Goal: Task Accomplishment & Management: Use online tool/utility

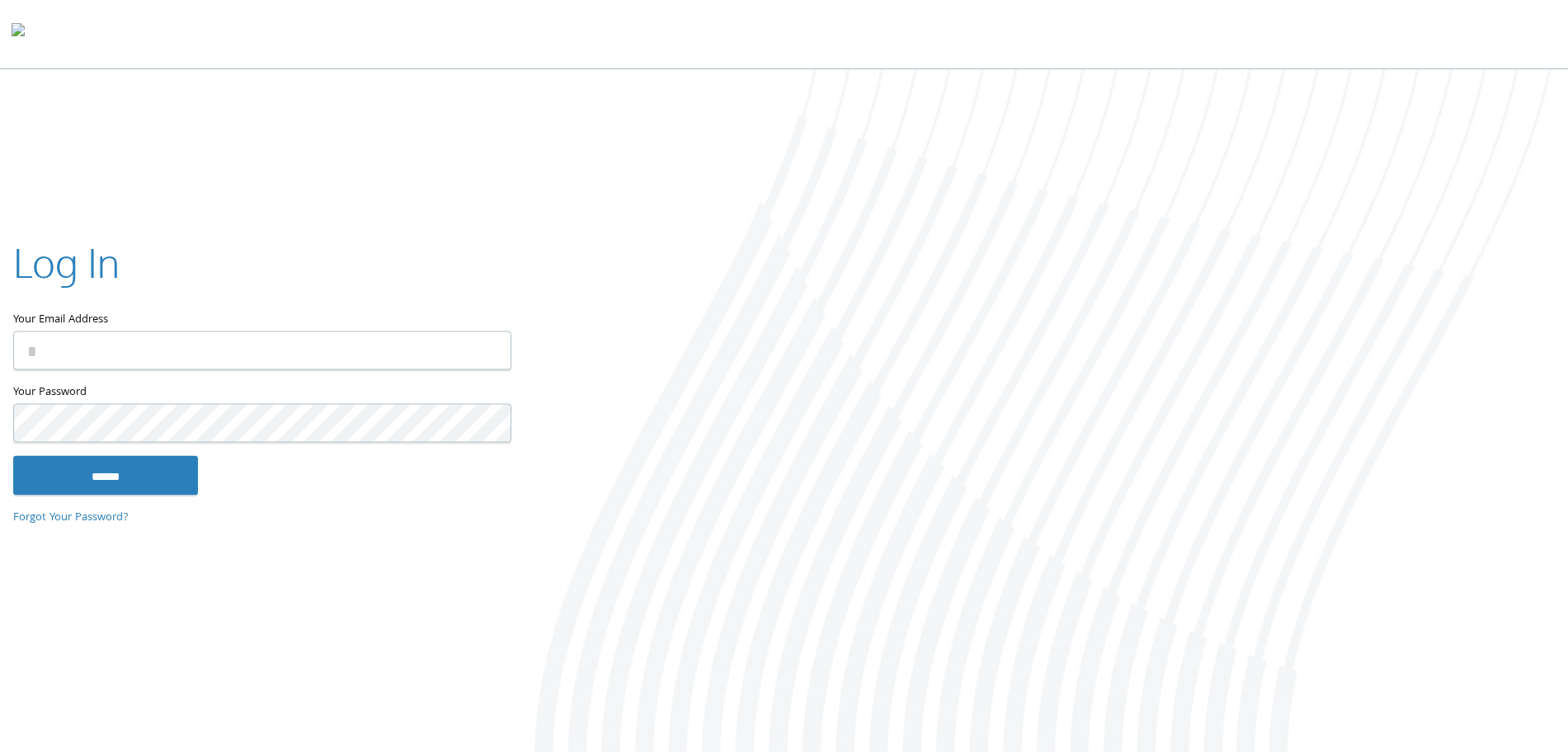
click at [200, 341] on input "Your Email Address" at bounding box center [262, 351] width 498 height 38
type input "**********"
click at [68, 481] on input "******" at bounding box center [105, 476] width 185 height 39
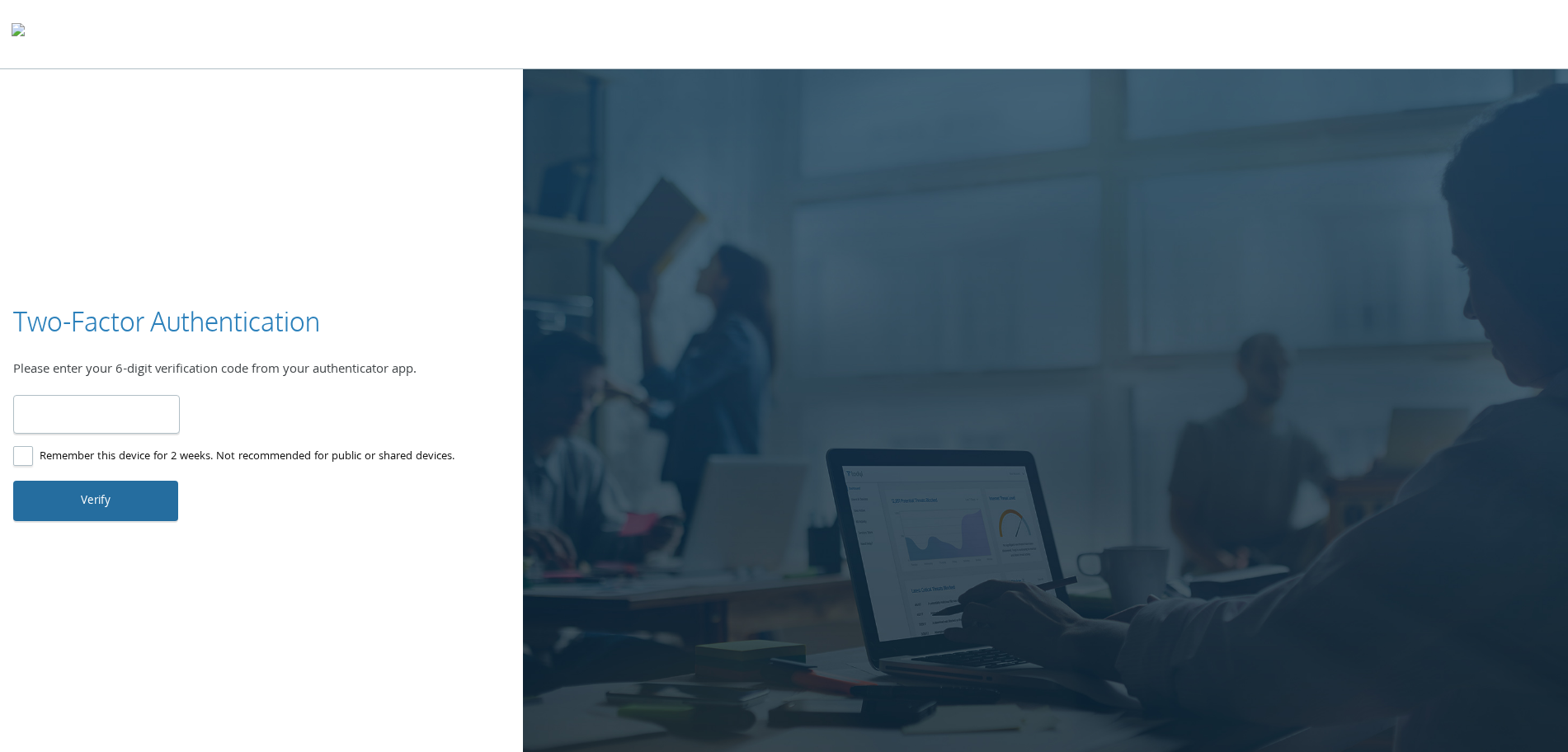
type input "******"
